Goal: Communication & Community: Participate in discussion

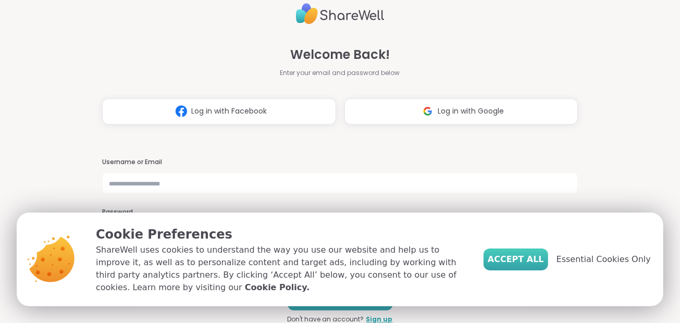
click at [535, 256] on span "Accept All" at bounding box center [516, 259] width 56 height 13
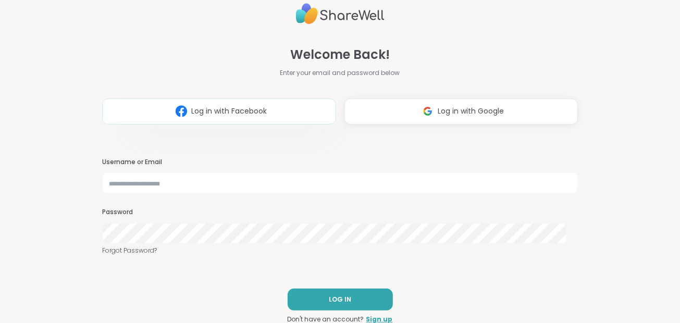
click at [229, 119] on button "Log in with Facebook" at bounding box center [219, 112] width 234 height 26
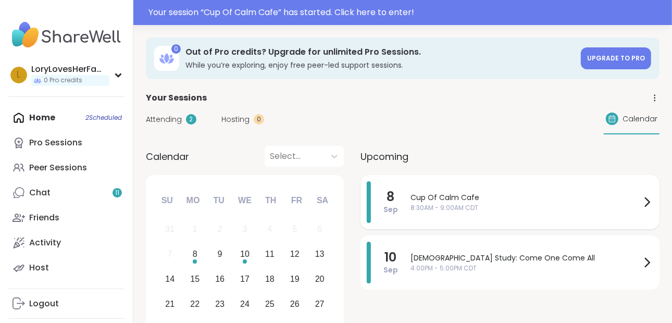
click at [425, 212] on span "8:30AM - 9:00AM CDT" at bounding box center [526, 207] width 230 height 9
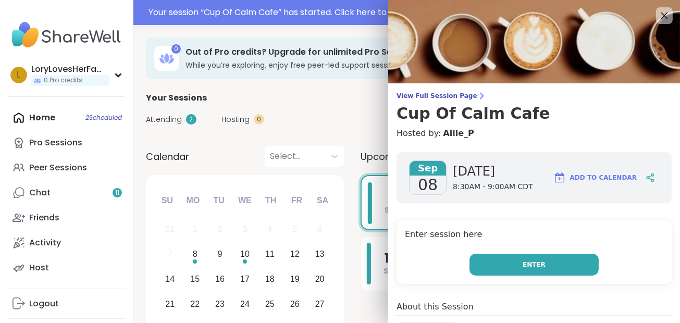
click at [498, 261] on button "Enter" at bounding box center [534, 265] width 129 height 22
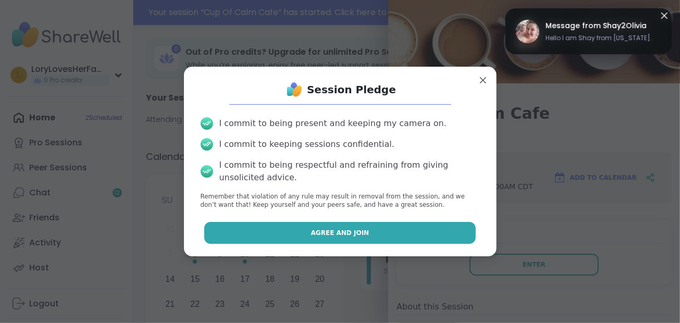
click at [409, 234] on button "Agree and Join" at bounding box center [340, 233] width 272 height 22
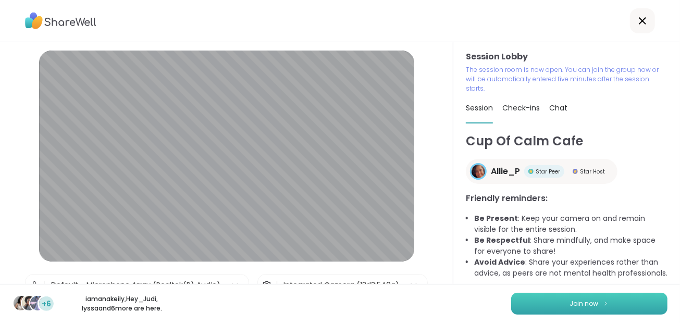
click at [621, 303] on button "Join now" at bounding box center [589, 304] width 156 height 22
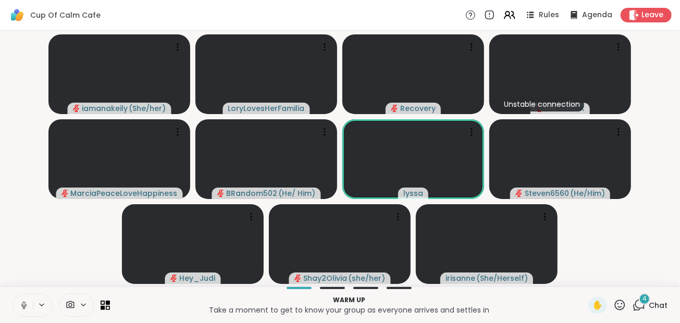
click at [23, 308] on icon at bounding box center [23, 308] width 3 height 1
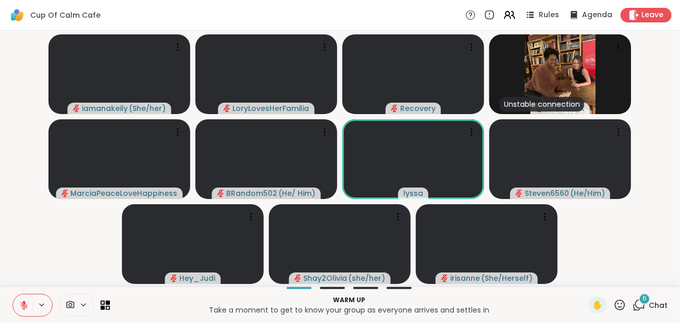
click at [633, 300] on icon at bounding box center [639, 305] width 13 height 13
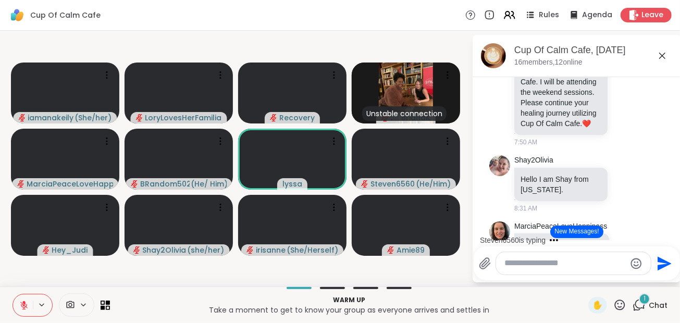
scroll to position [256, 0]
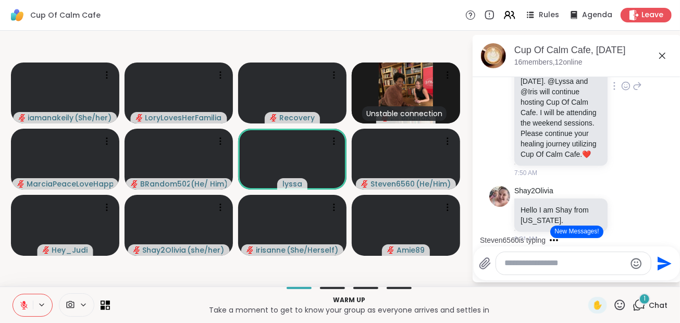
click at [584, 153] on p "Good morning cafe friends. As you may know I work at home while I run the sessi…" at bounding box center [561, 87] width 81 height 146
click at [621, 91] on icon at bounding box center [625, 86] width 9 height 10
click at [621, 74] on div "Select Reaction: Heart" at bounding box center [625, 69] width 9 height 9
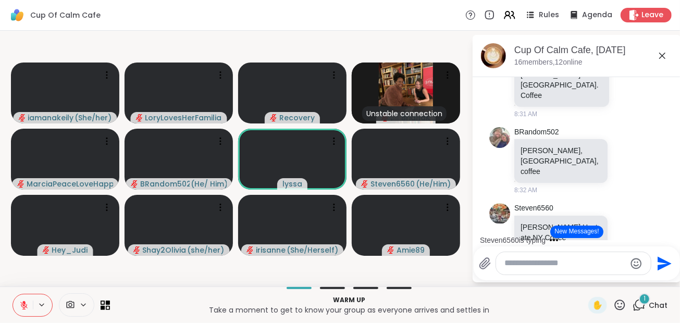
scroll to position [625, 0]
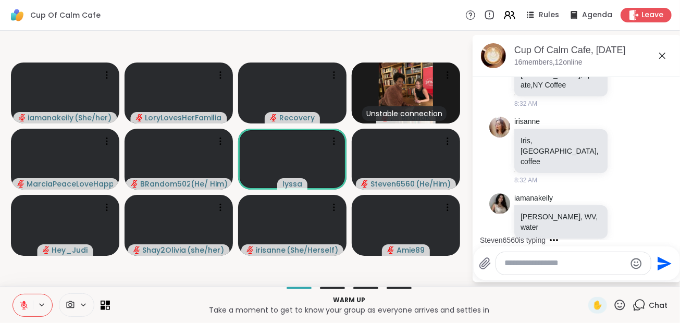
click at [564, 263] on textarea "Type your message" at bounding box center [565, 263] width 121 height 11
type textarea "*"
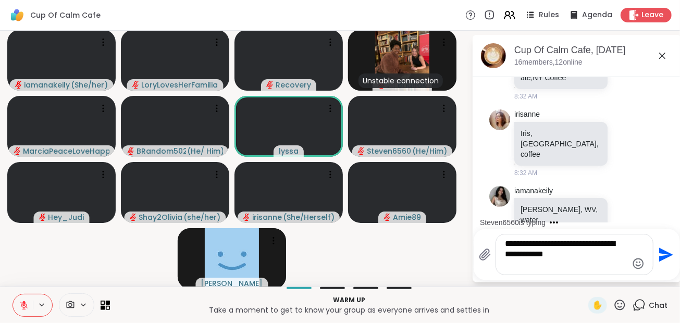
scroll to position [643, 0]
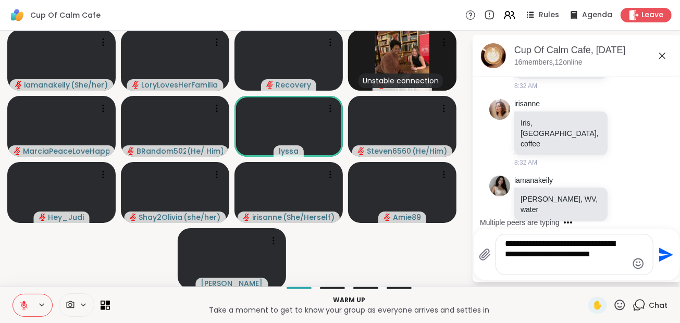
type textarea "**********"
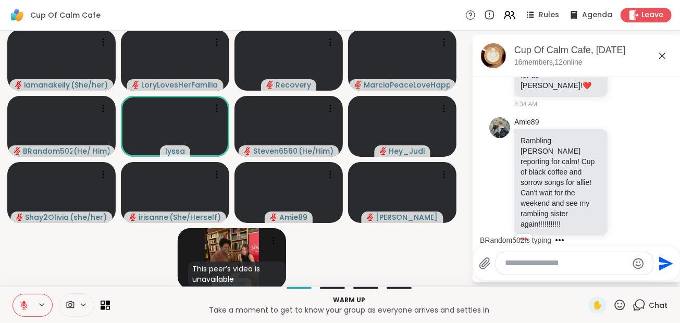
scroll to position [1140, 0]
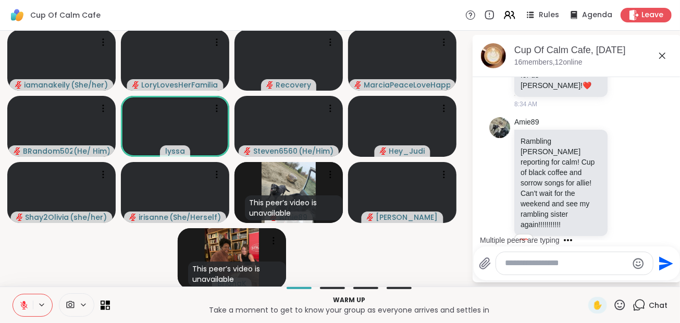
click at [601, 259] on textarea "Type your message" at bounding box center [567, 263] width 122 height 11
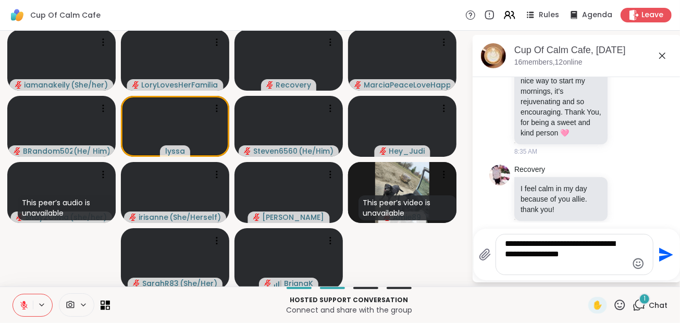
scroll to position [1725, 0]
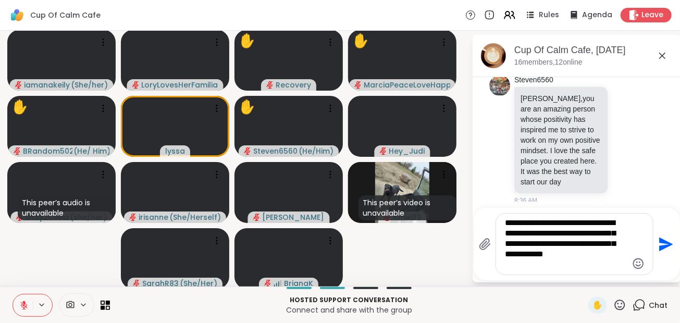
click at [583, 266] on textarea "**********" at bounding box center [567, 244] width 122 height 53
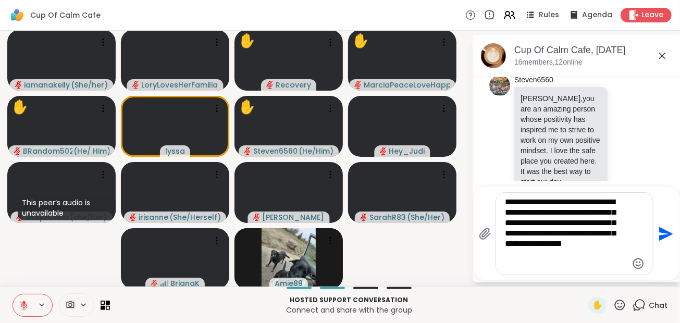
scroll to position [1833, 0]
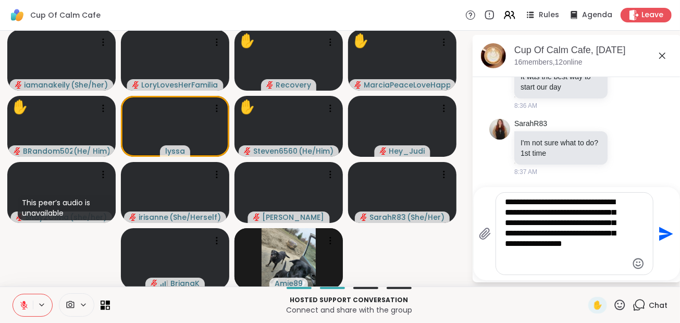
type textarea "**********"
click at [657, 235] on icon "Send" at bounding box center [665, 234] width 17 height 17
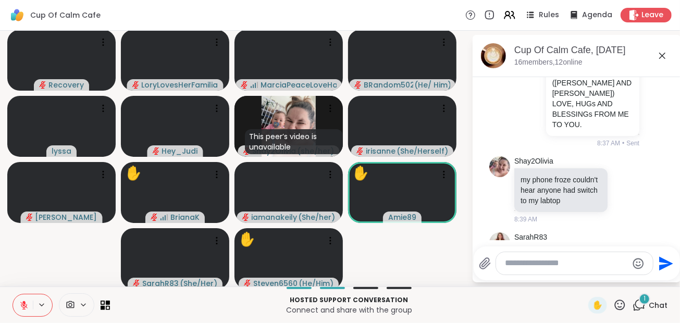
scroll to position [2145, 0]
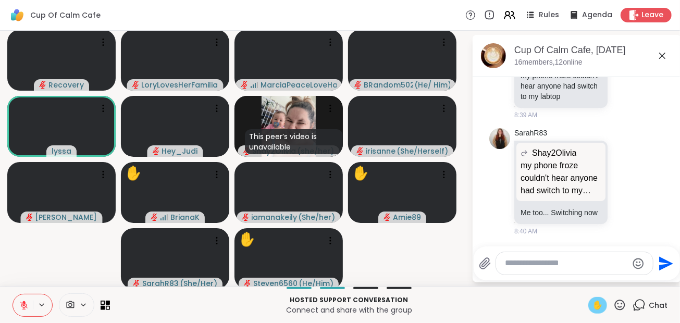
click at [596, 307] on span "✋" at bounding box center [598, 305] width 10 height 13
click at [24, 306] on icon at bounding box center [23, 305] width 9 height 9
click at [594, 308] on span "✋" at bounding box center [598, 305] width 10 height 13
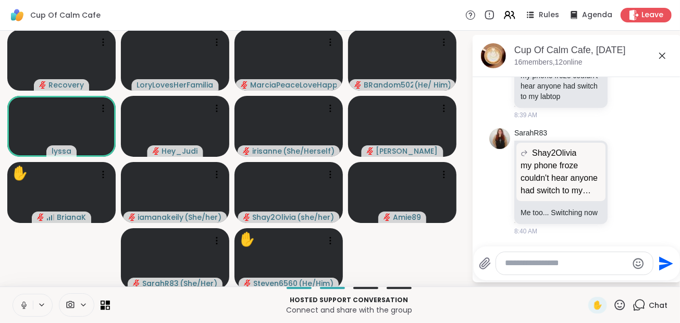
click at [23, 306] on icon at bounding box center [23, 304] width 3 height 5
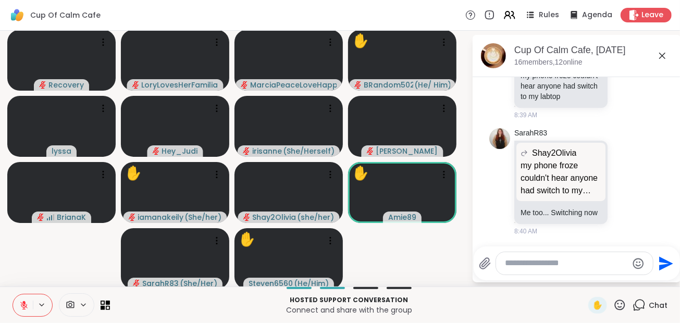
click at [613, 300] on icon at bounding box center [619, 305] width 13 height 13
click at [585, 278] on div "❤️" at bounding box center [589, 277] width 19 height 17
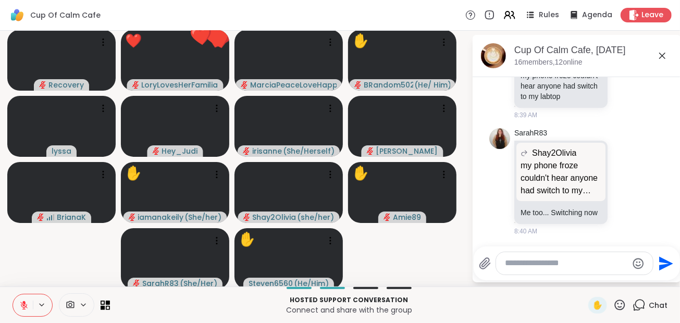
click at [615, 302] on icon at bounding box center [620, 305] width 10 height 10
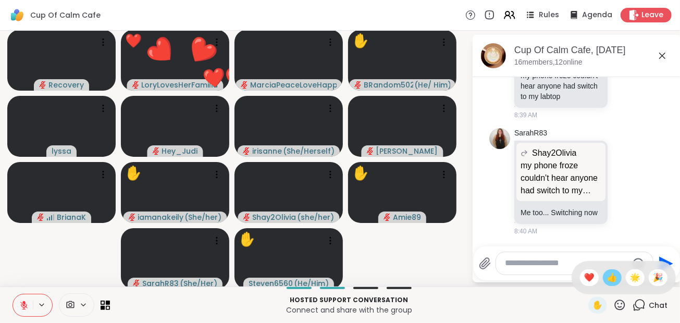
click at [607, 280] on span "👍" at bounding box center [612, 278] width 10 height 13
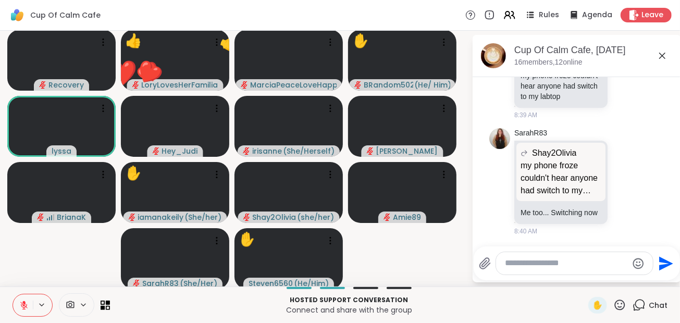
click at [615, 307] on icon at bounding box center [620, 305] width 10 height 10
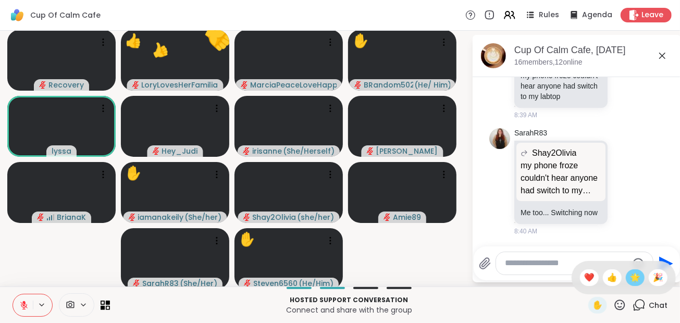
click at [630, 277] on span "🌟" at bounding box center [635, 278] width 10 height 13
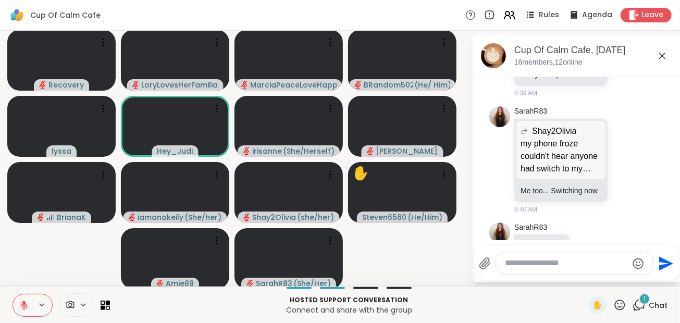
scroll to position [2201, 0]
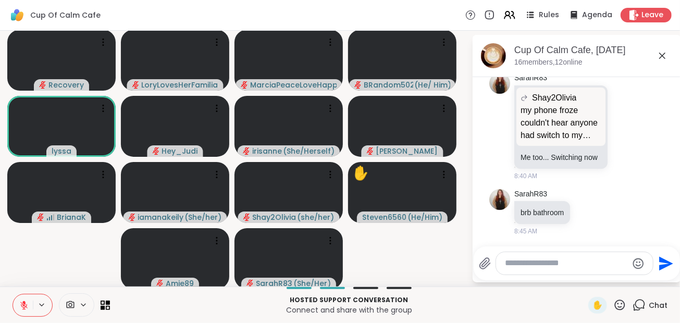
click at [24, 308] on icon at bounding box center [23, 305] width 9 height 9
click at [21, 309] on icon at bounding box center [23, 305] width 9 height 9
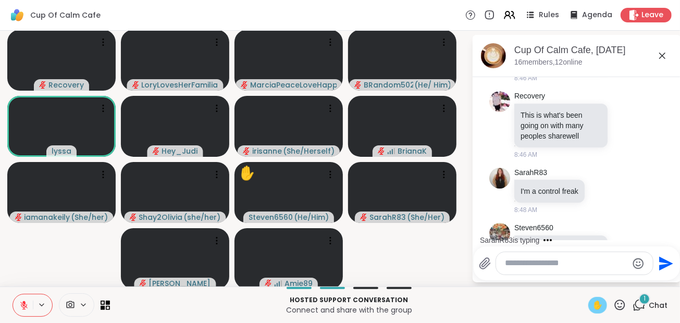
scroll to position [2463, 0]
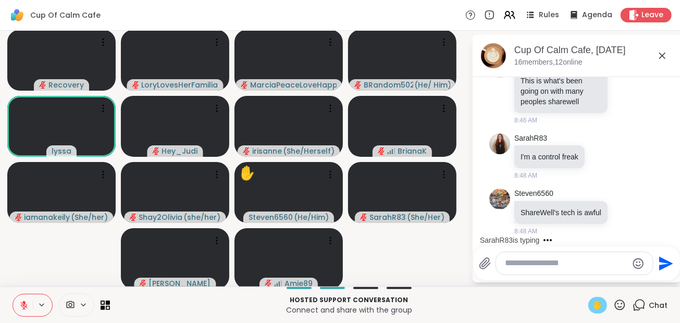
click at [593, 303] on span "✋" at bounding box center [598, 305] width 10 height 13
click at [593, 302] on span "✋" at bounding box center [598, 305] width 10 height 13
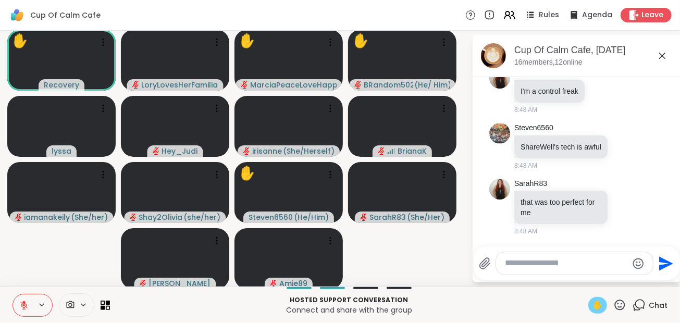
click at [593, 302] on span "✋" at bounding box center [598, 305] width 10 height 13
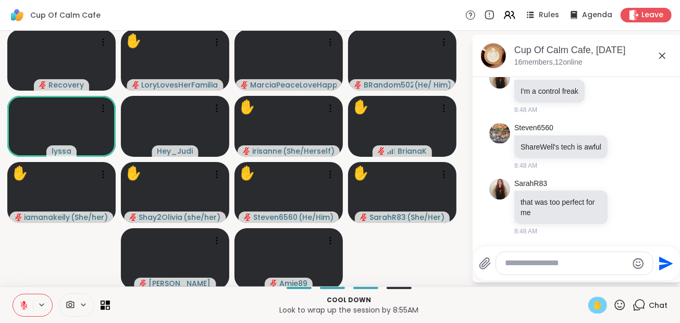
scroll to position [2615, 0]
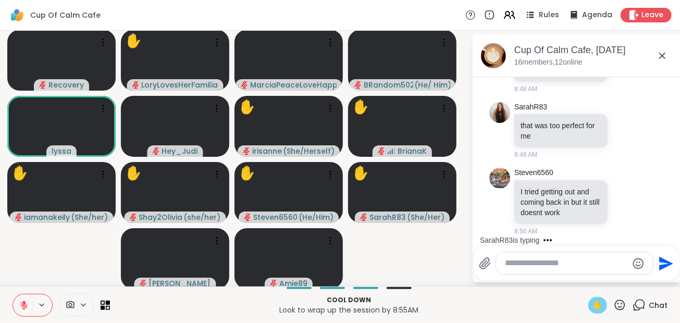
click at [22, 304] on icon at bounding box center [23, 305] width 9 height 9
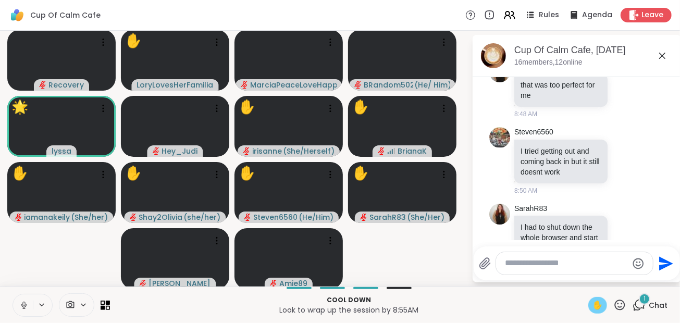
scroll to position [2691, 0]
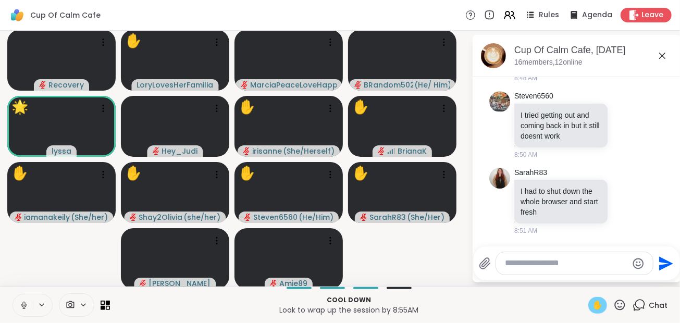
click at [27, 304] on icon at bounding box center [23, 305] width 9 height 9
click at [593, 305] on span "✋" at bounding box center [598, 305] width 10 height 13
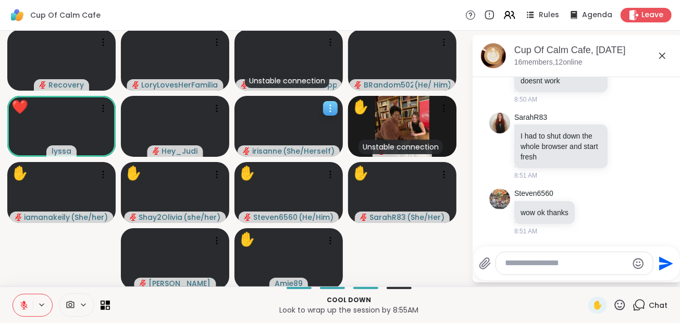
scroll to position [2761, 0]
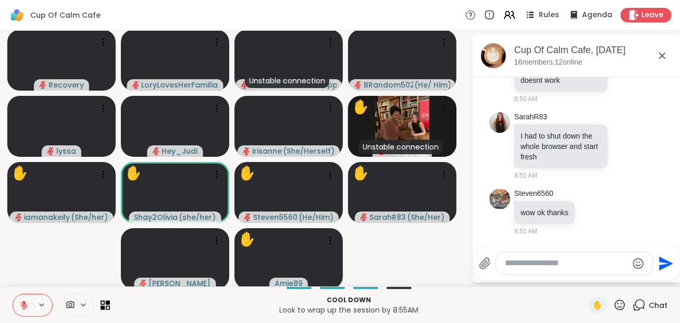
click at [508, 261] on textarea "Type your message" at bounding box center [567, 263] width 122 height 11
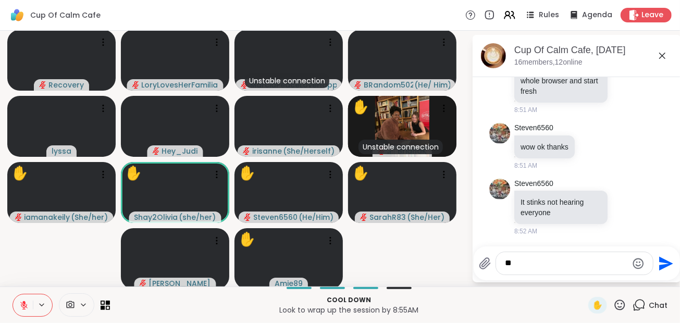
type textarea "*"
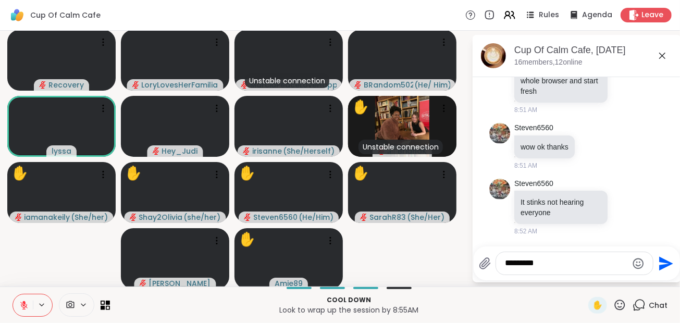
scroll to position [2842, 0]
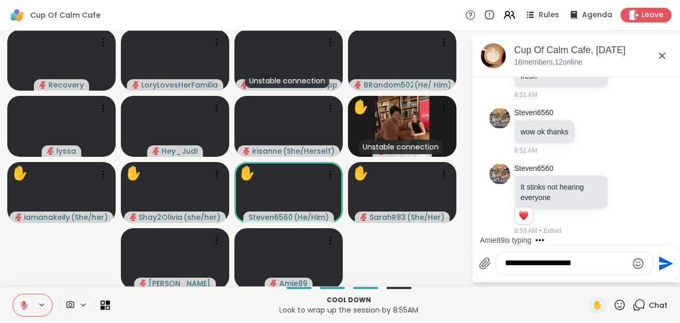
type textarea "**********"
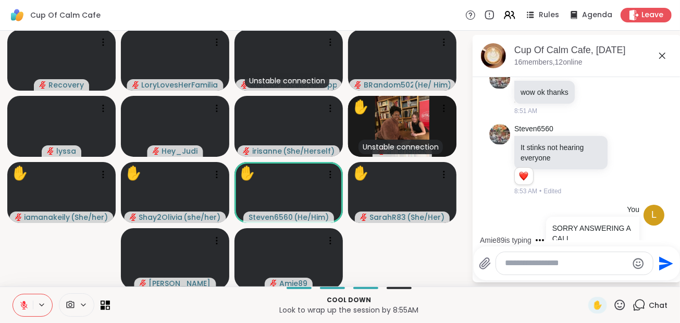
scroll to position [2908, 0]
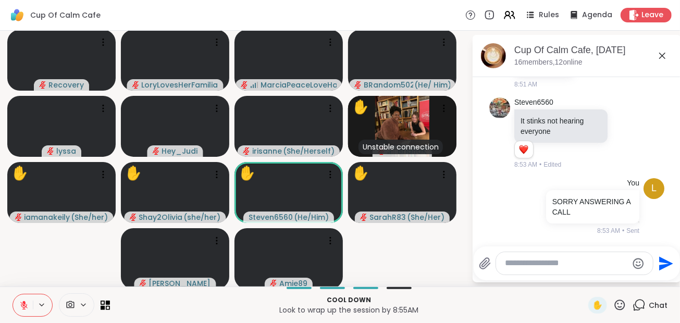
click at [24, 307] on icon at bounding box center [23, 305] width 7 height 7
click at [24, 307] on icon at bounding box center [23, 305] width 5 height 3
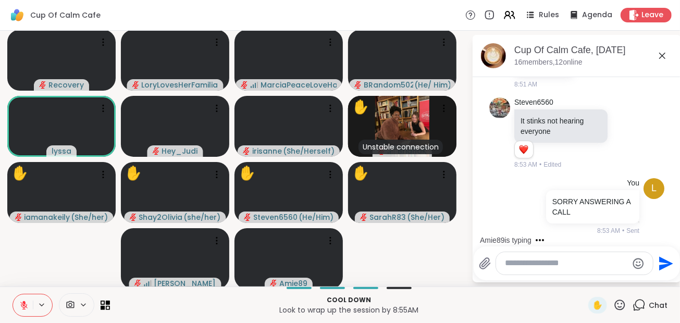
scroll to position [2973, 0]
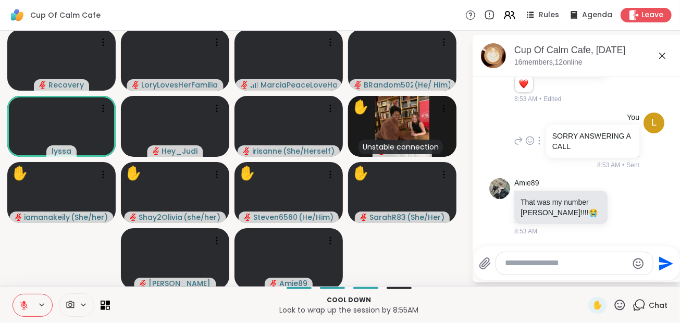
click at [539, 144] on icon at bounding box center [539, 140] width 1 height 7
click at [548, 157] on icon at bounding box center [551, 155] width 7 height 7
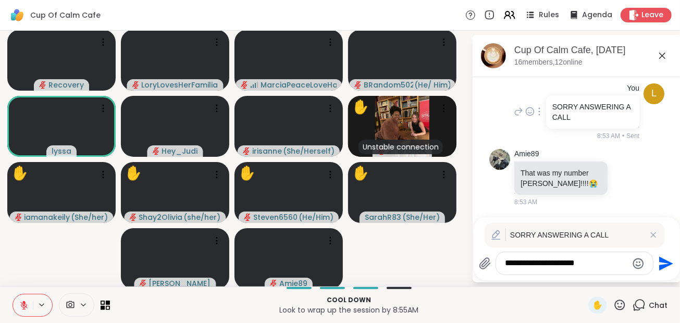
click at [572, 122] on p "SORRY ANSWERING A CALL" at bounding box center [592, 112] width 81 height 21
click at [604, 264] on textarea "**********" at bounding box center [567, 263] width 122 height 11
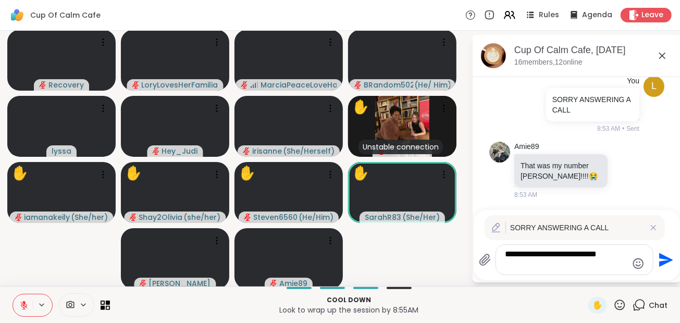
type textarea "**********"
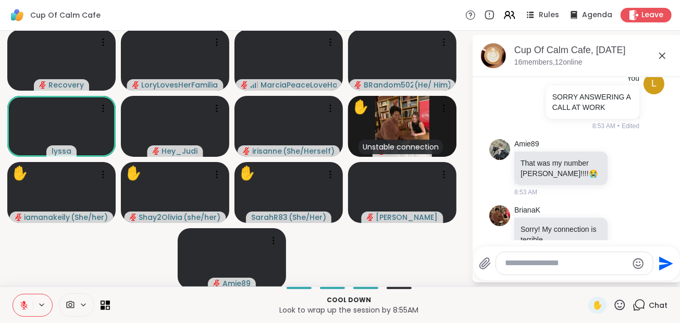
scroll to position [3039, 0]
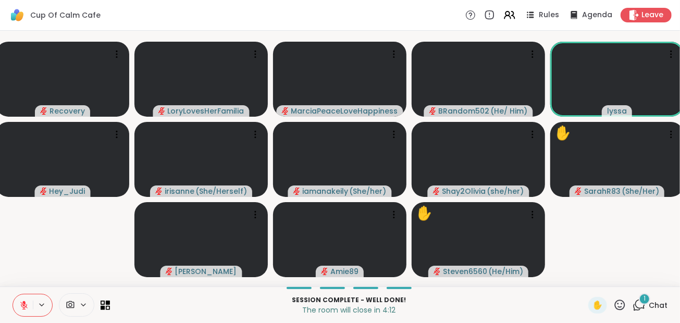
click at [635, 301] on icon at bounding box center [640, 304] width 10 height 9
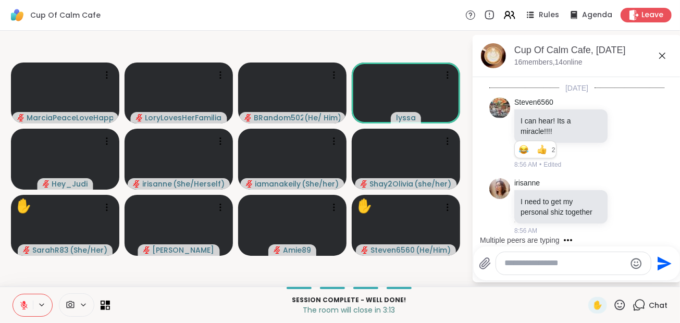
scroll to position [3272, 0]
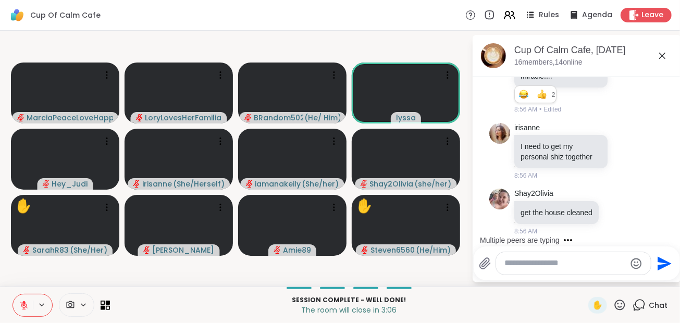
click at [561, 264] on textarea "Type your message" at bounding box center [565, 263] width 121 height 11
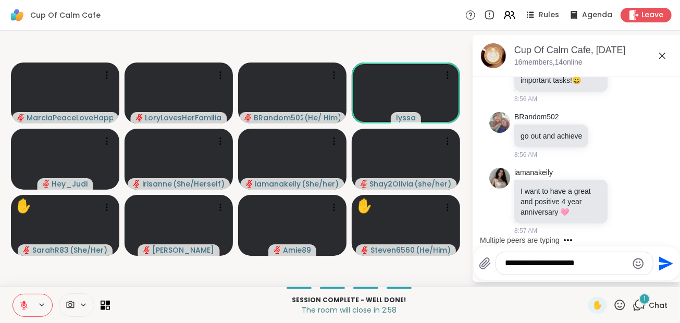
scroll to position [3652, 0]
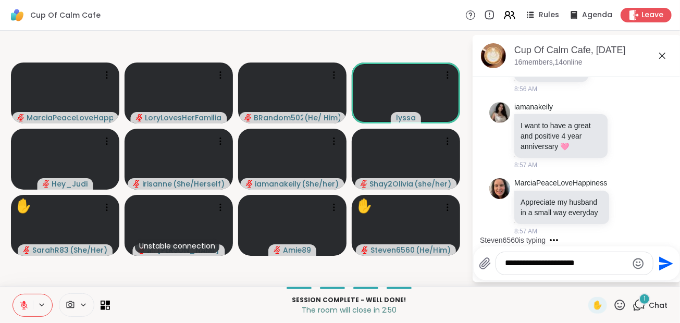
click at [592, 263] on textarea "**********" at bounding box center [567, 263] width 122 height 11
type textarea "**********"
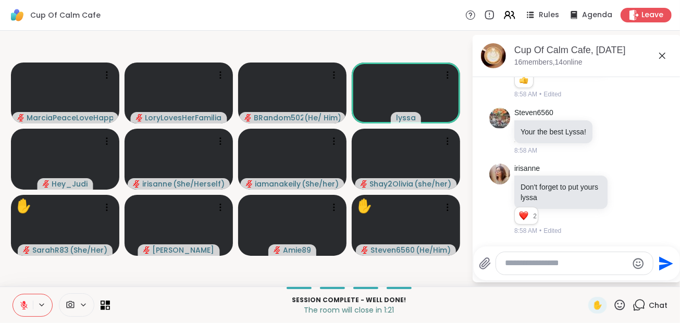
scroll to position [4306, 0]
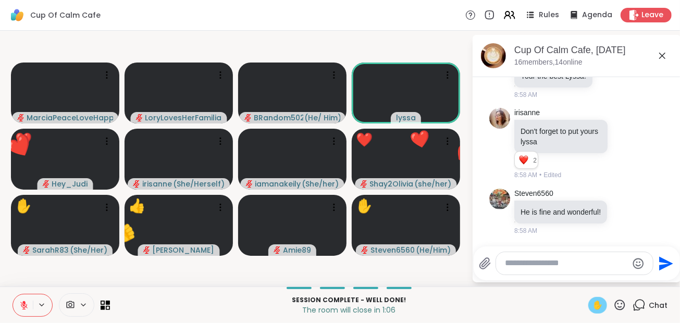
click at [593, 303] on span "✋" at bounding box center [598, 305] width 10 height 13
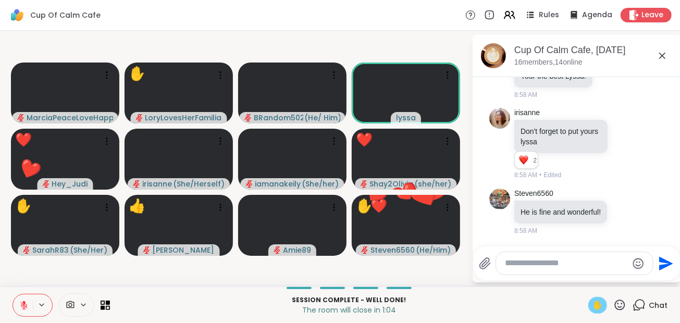
click at [593, 303] on span "✋" at bounding box center [598, 305] width 10 height 13
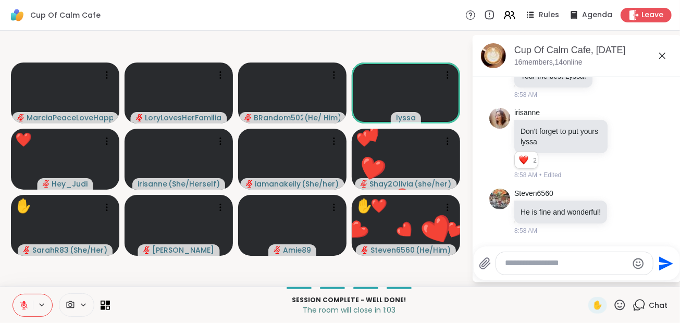
click at [613, 302] on icon at bounding box center [619, 305] width 13 height 13
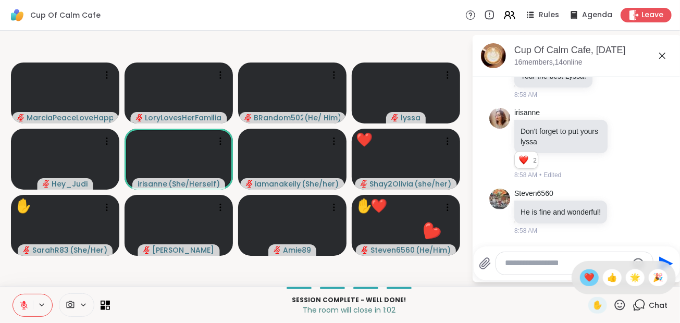
click at [584, 281] on span "❤️" at bounding box center [589, 278] width 10 height 13
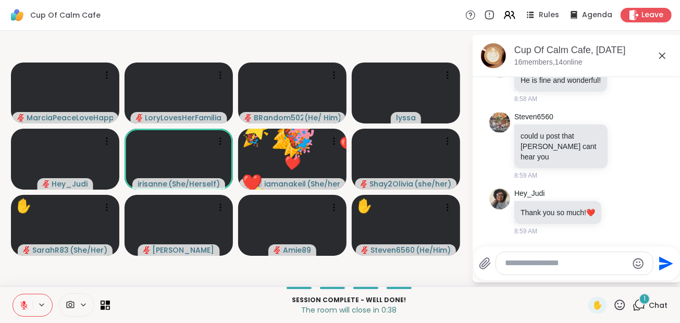
scroll to position [4437, 0]
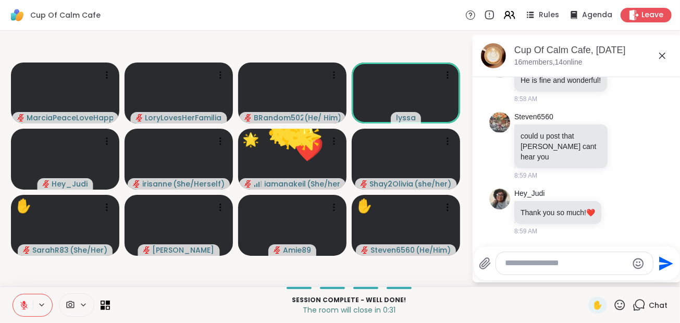
click at [586, 266] on textarea "Type your message" at bounding box center [567, 263] width 122 height 11
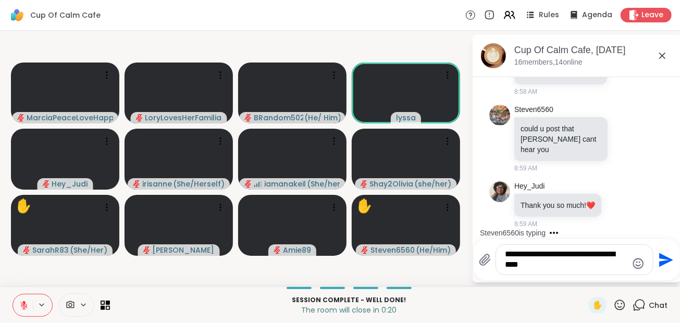
type textarea "**********"
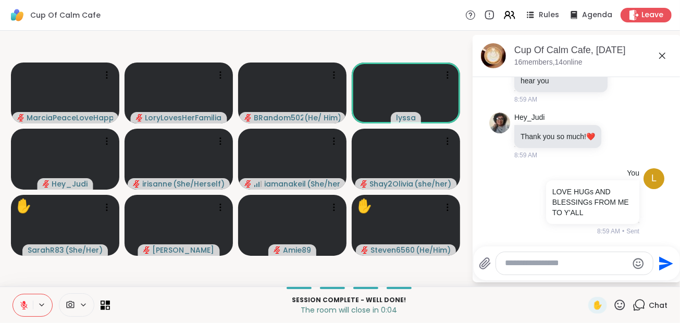
scroll to position [4589, 0]
